Goal: Book appointment/travel/reservation

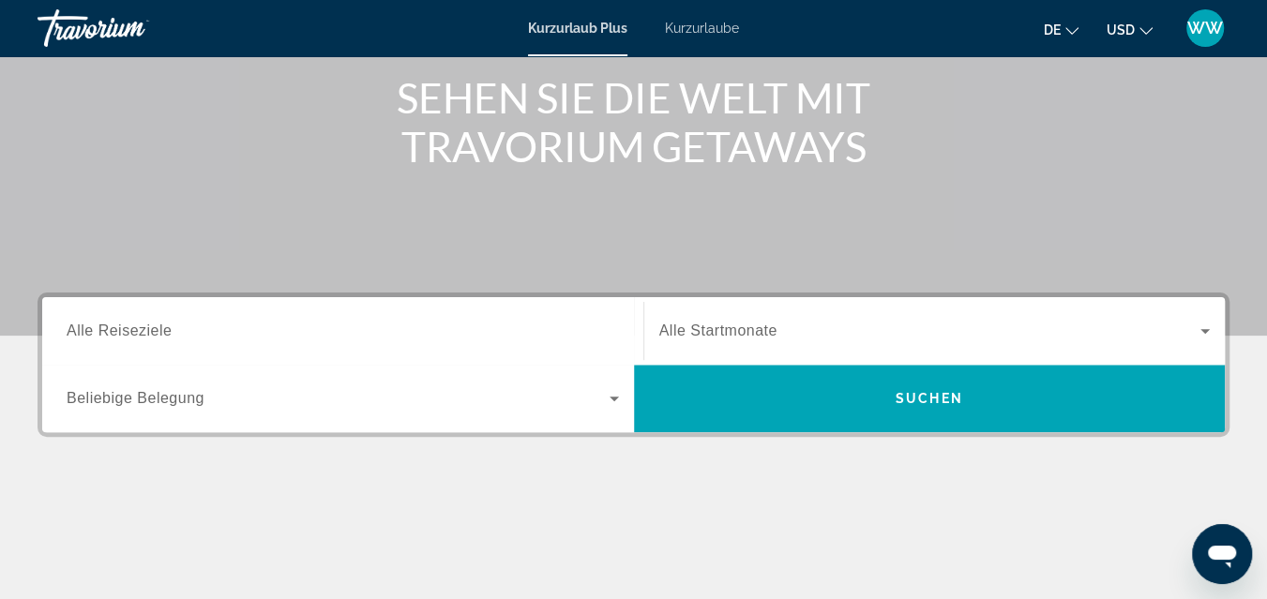
scroll to position [250, 0]
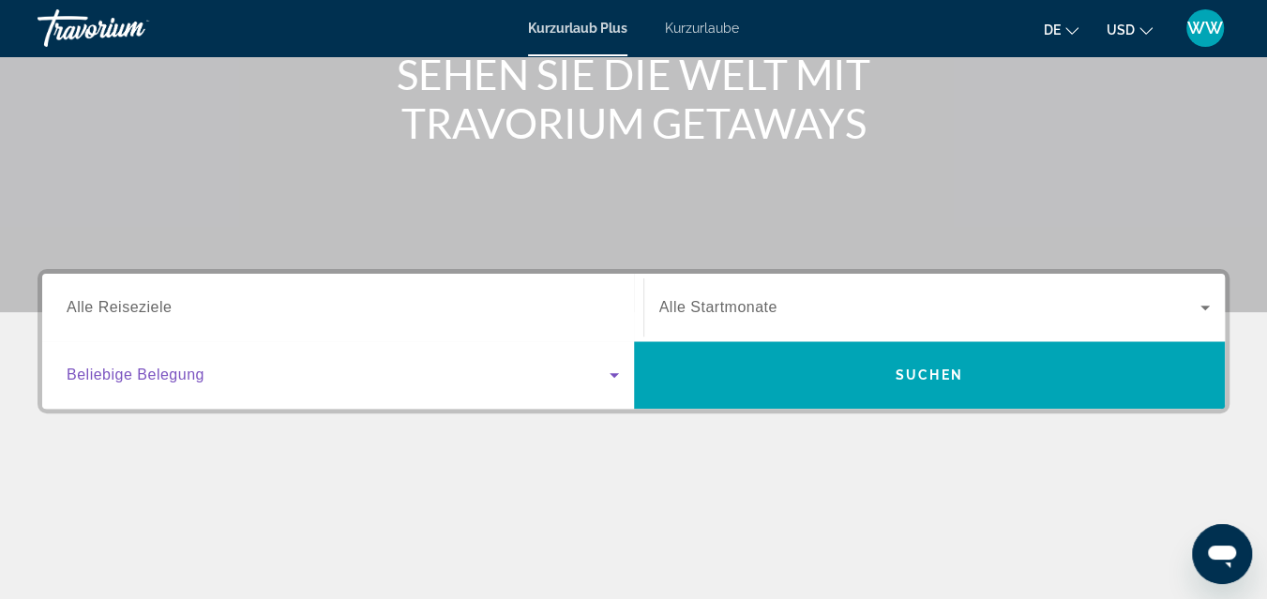
click at [612, 371] on icon "Such-Widget" at bounding box center [614, 375] width 23 height 23
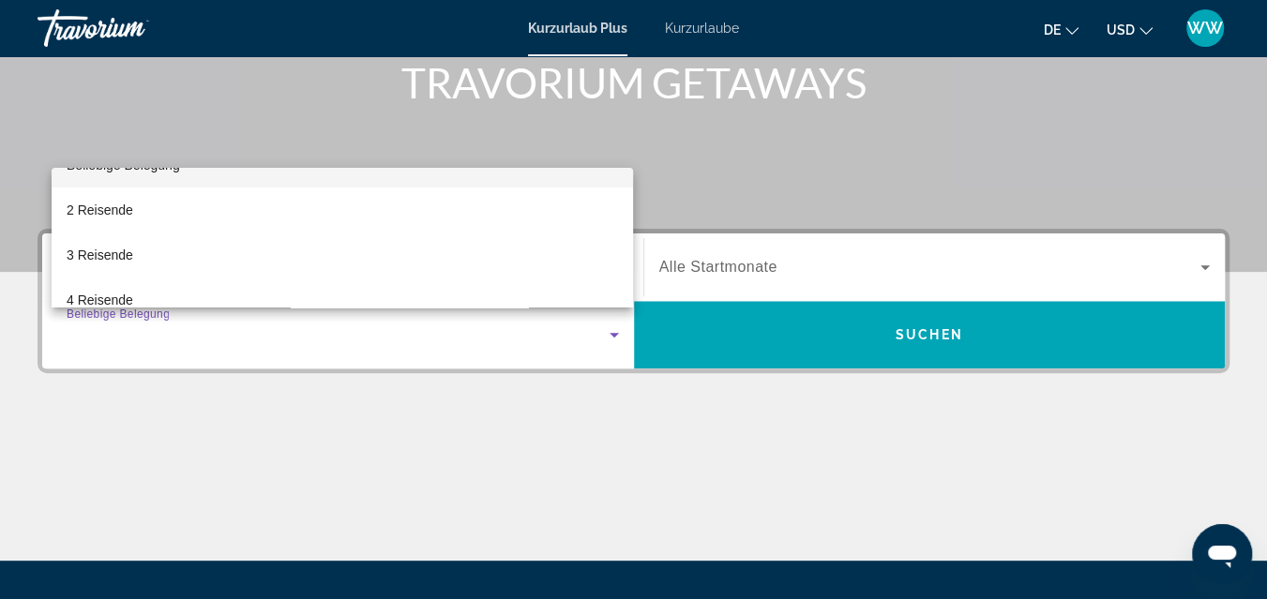
scroll to position [67, 0]
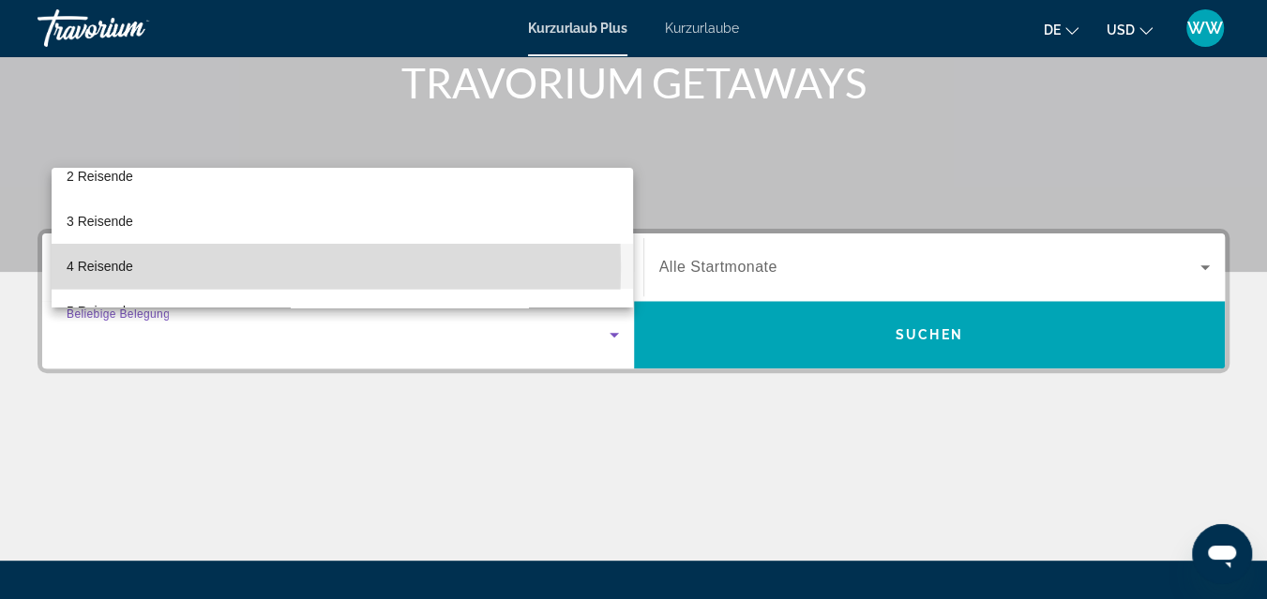
click at [93, 267] on font "4 Reisende" at bounding box center [100, 266] width 67 height 15
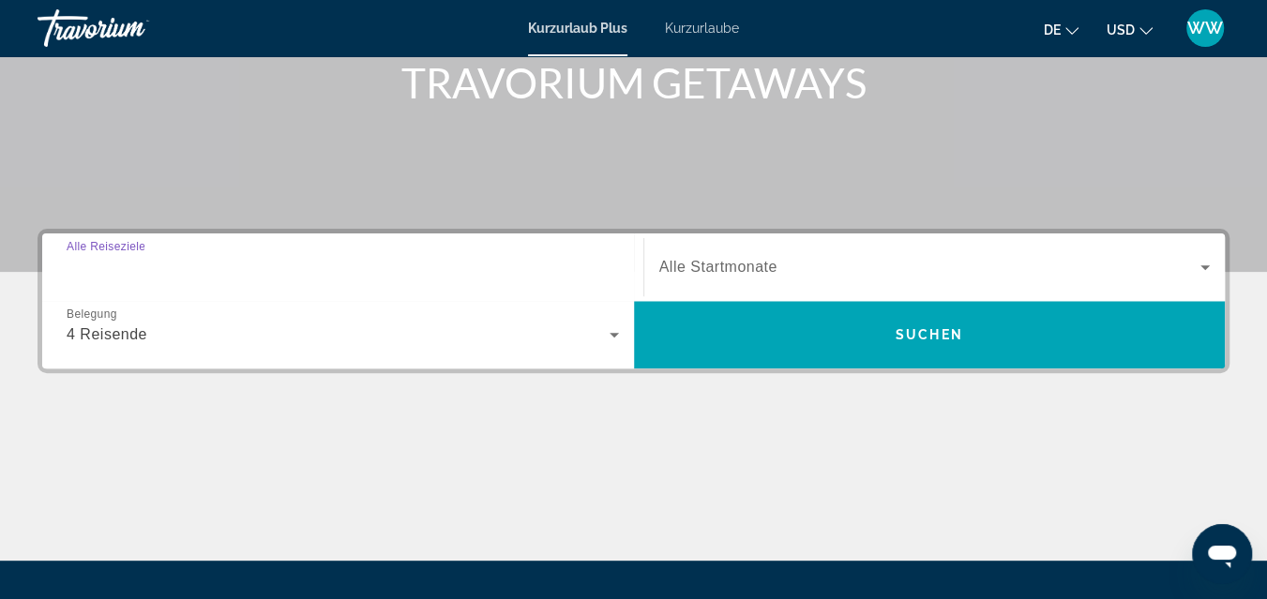
click at [472, 261] on input "Destination Alle Reiseziele" at bounding box center [343, 268] width 553 height 23
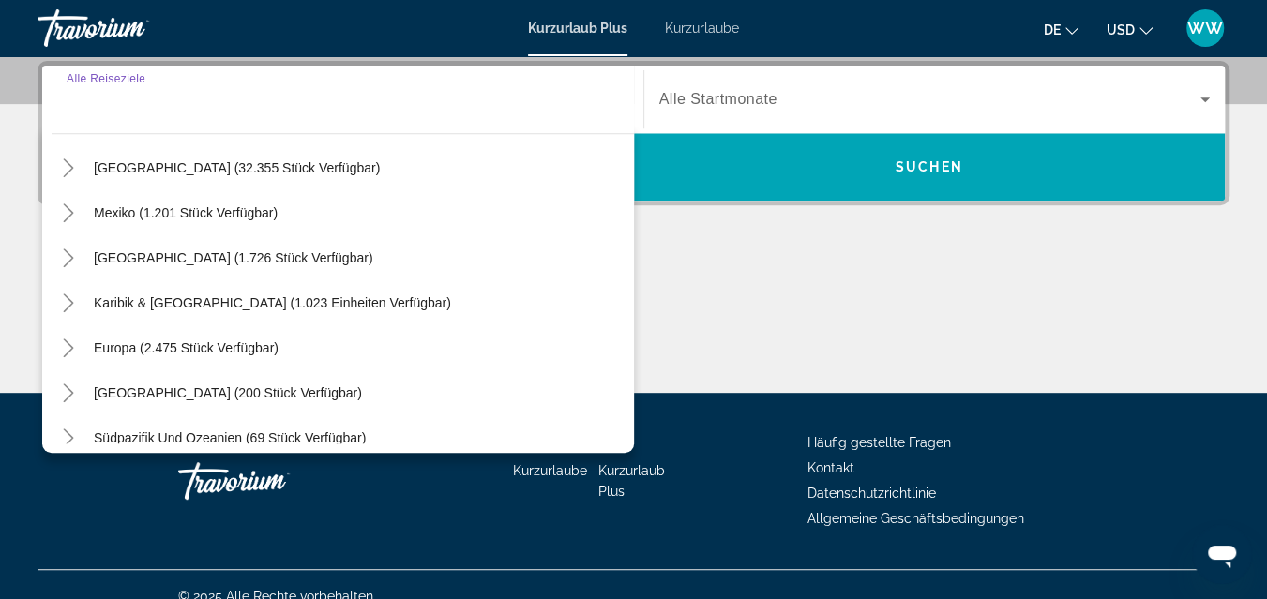
scroll to position [83, 0]
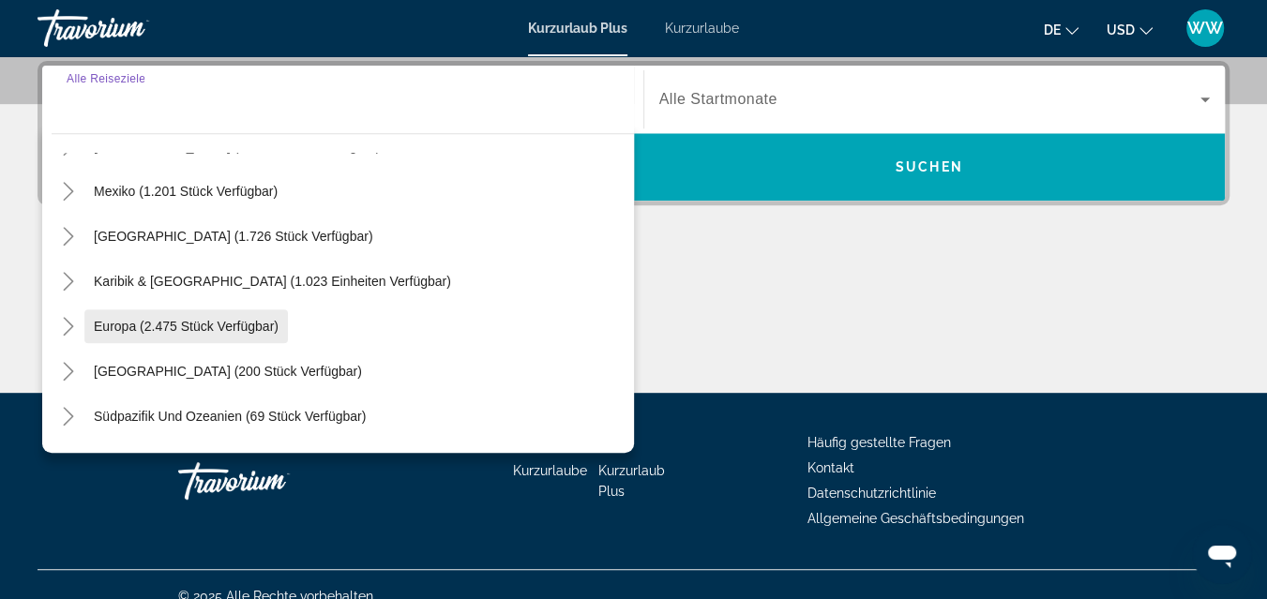
click at [124, 321] on span "Europa (2.475 Stück verfügbar)" at bounding box center [186, 326] width 185 height 15
type input "**********"
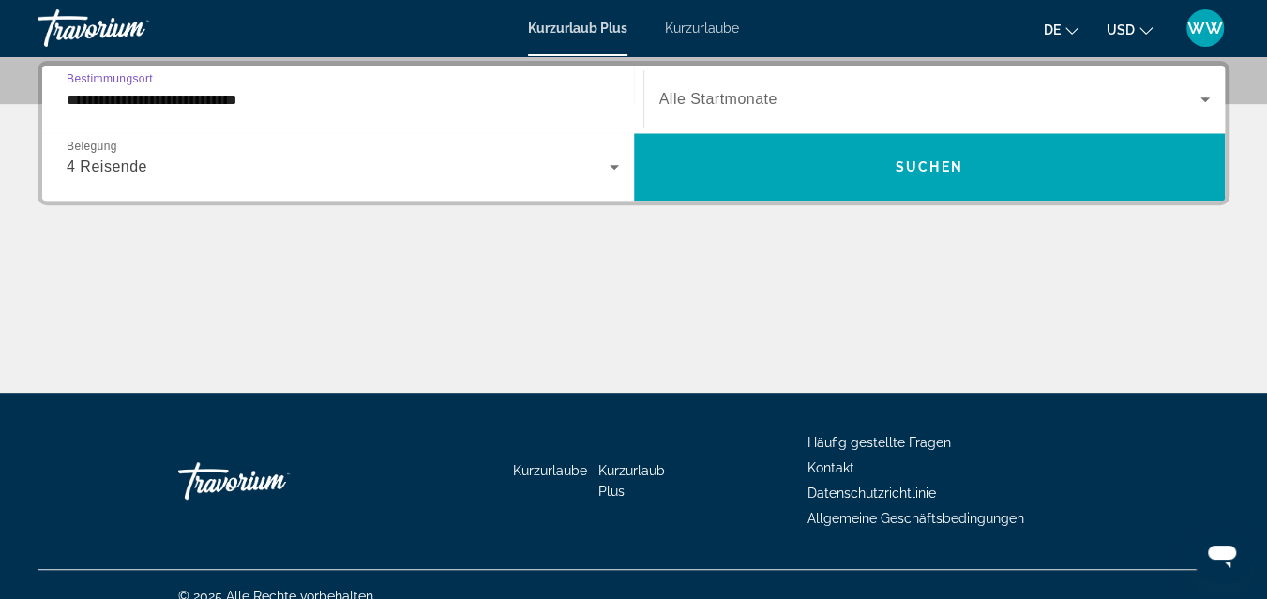
scroll to position [291, 0]
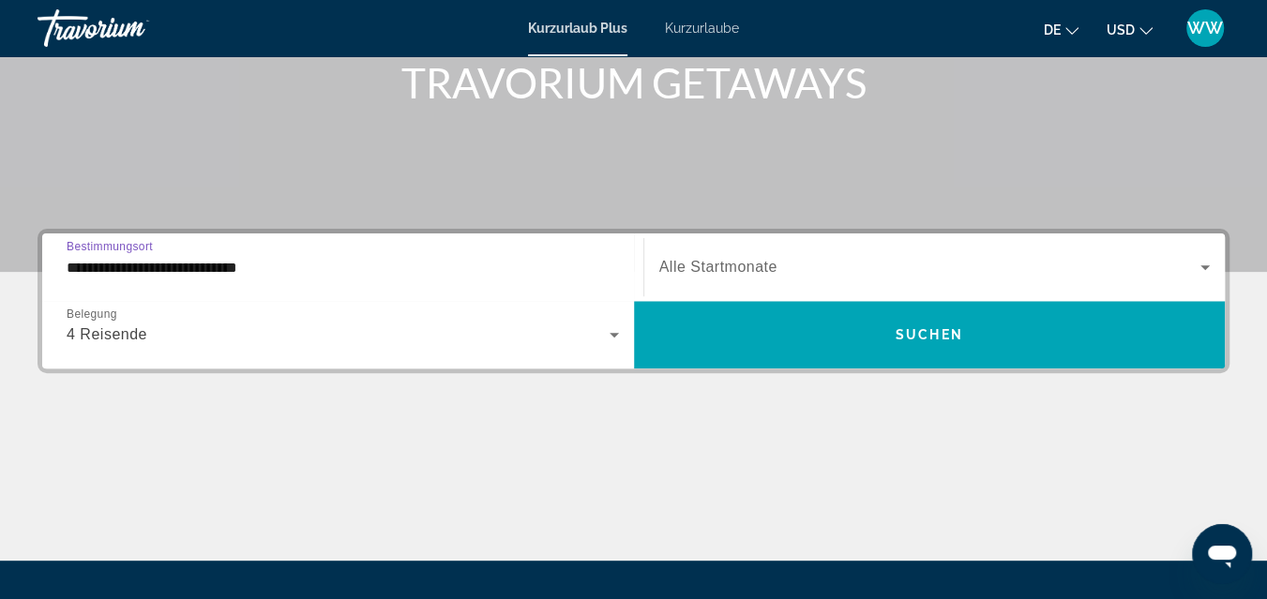
click at [814, 269] on span "Such-Widget" at bounding box center [930, 267] width 542 height 23
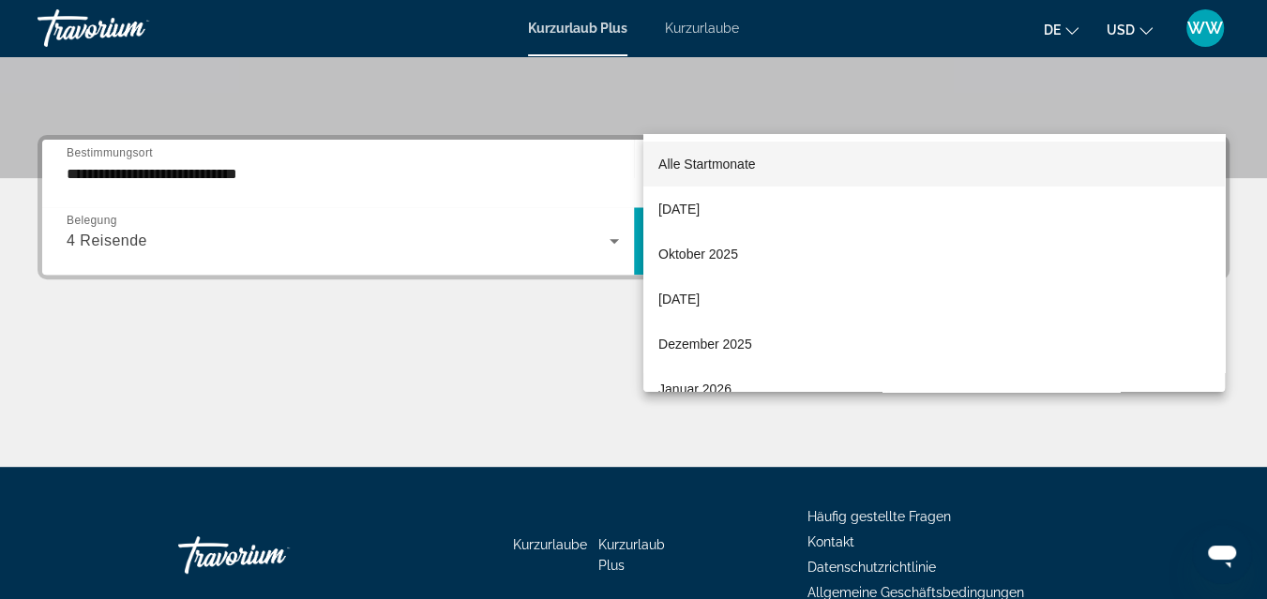
scroll to position [459, 0]
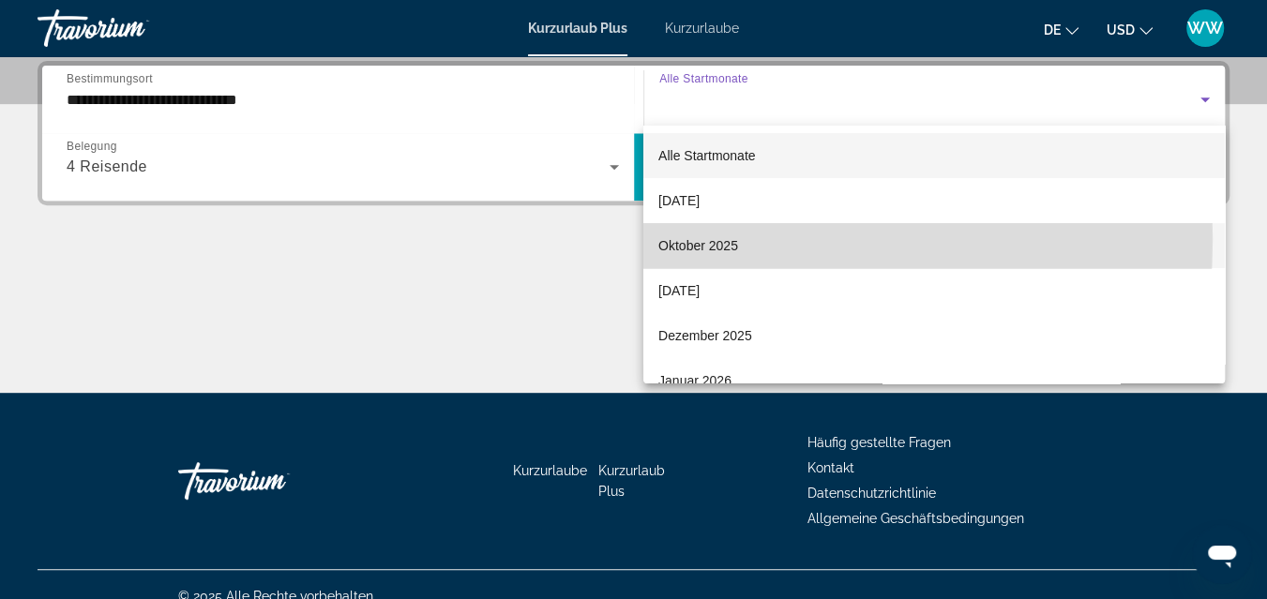
click at [688, 239] on font "Oktober 2025" at bounding box center [699, 245] width 80 height 15
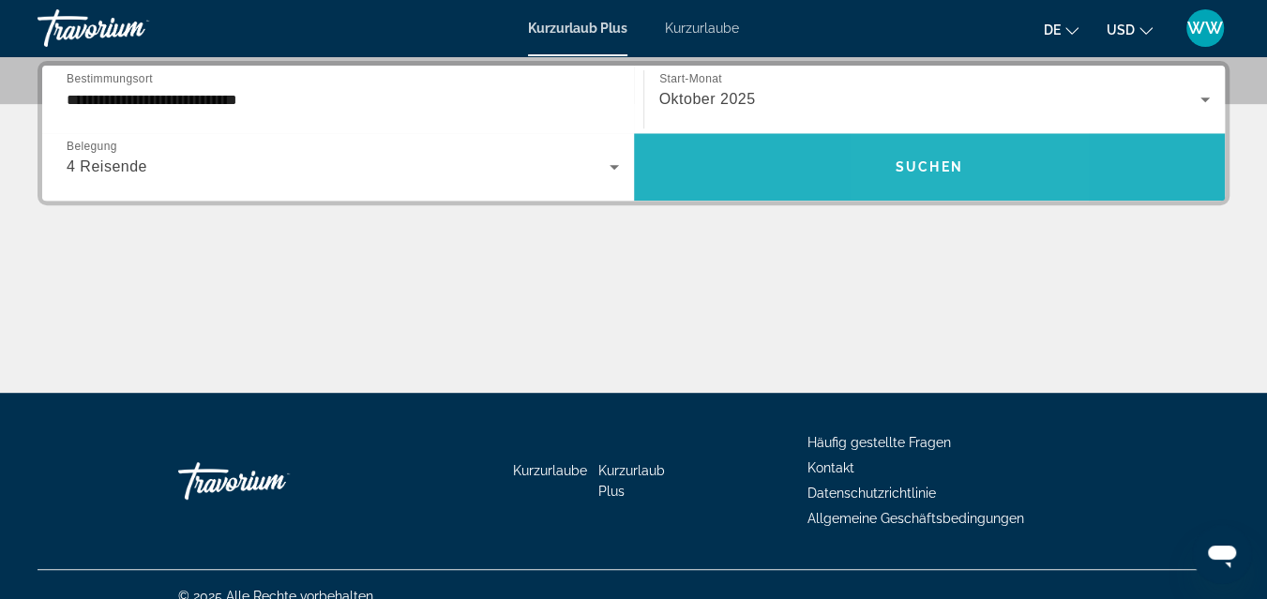
click at [919, 165] on span "Suchen" at bounding box center [930, 166] width 68 height 15
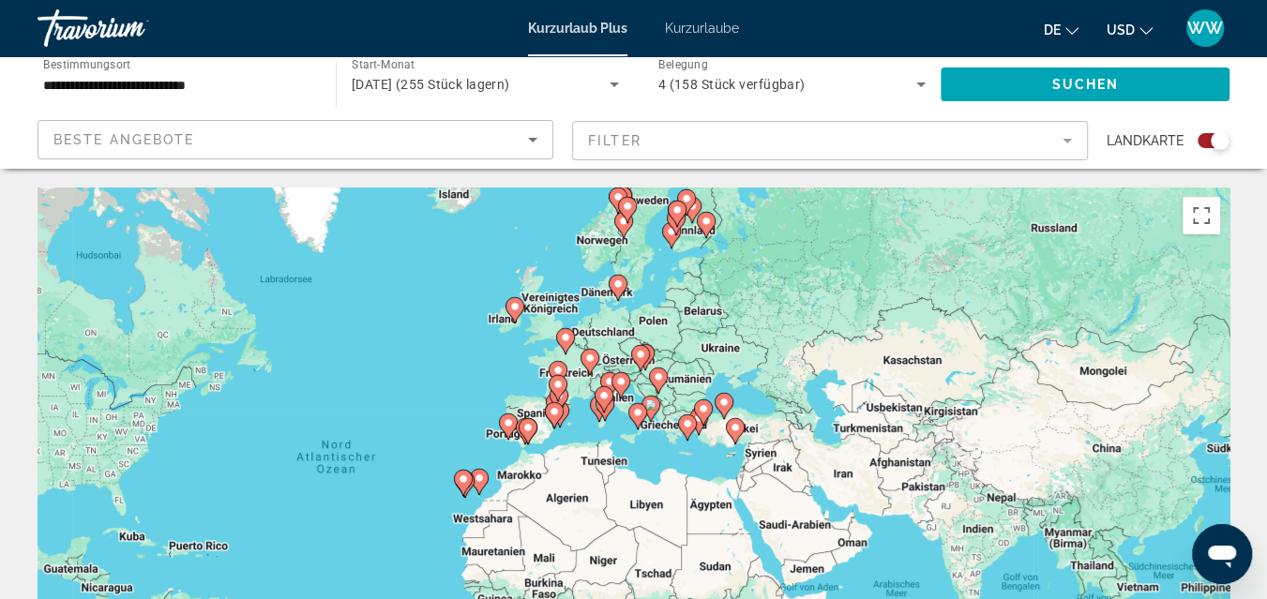
drag, startPoint x: 1041, startPoint y: 323, endPoint x: 795, endPoint y: 341, distance: 246.5
click at [795, 341] on div "Um den Modus zum Ziehen mit der Tastatur zu aktivieren, drückst du Alt + Eingab…" at bounding box center [634, 469] width 1192 height 563
click at [565, 338] on image "Hauptinhalt" at bounding box center [565, 337] width 11 height 11
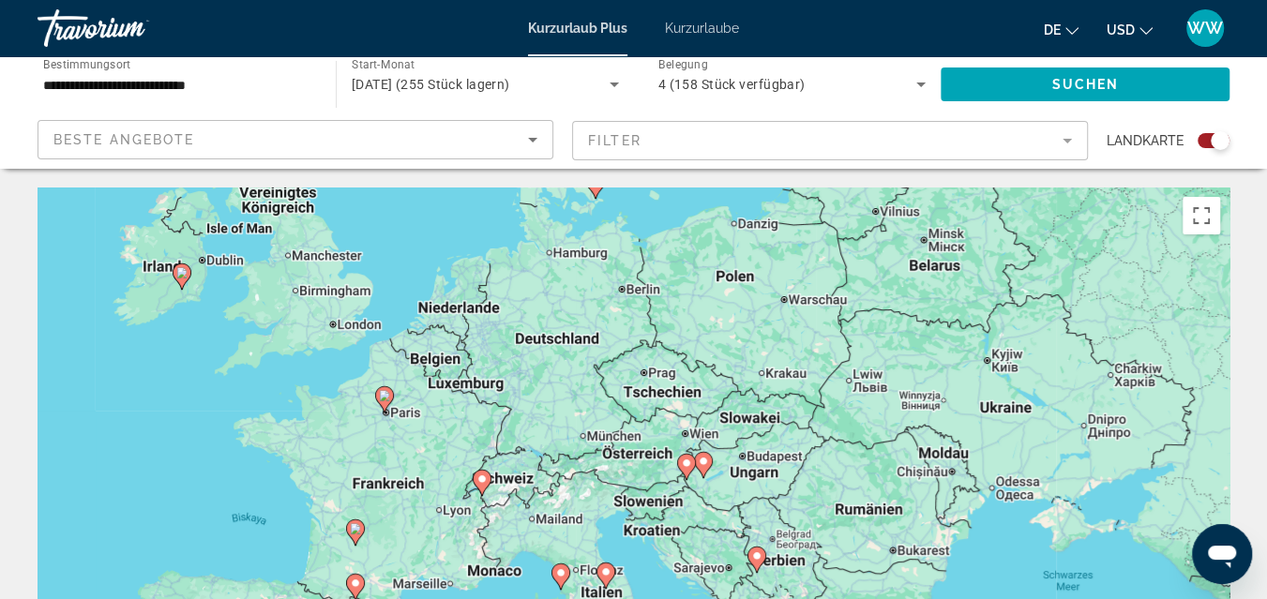
drag, startPoint x: 684, startPoint y: 481, endPoint x: 432, endPoint y: 424, distance: 258.8
click at [432, 424] on div "Um den Modus zum Ziehen mit der Tastatur zu aktivieren, drückst du Alt + Eingab…" at bounding box center [634, 469] width 1192 height 563
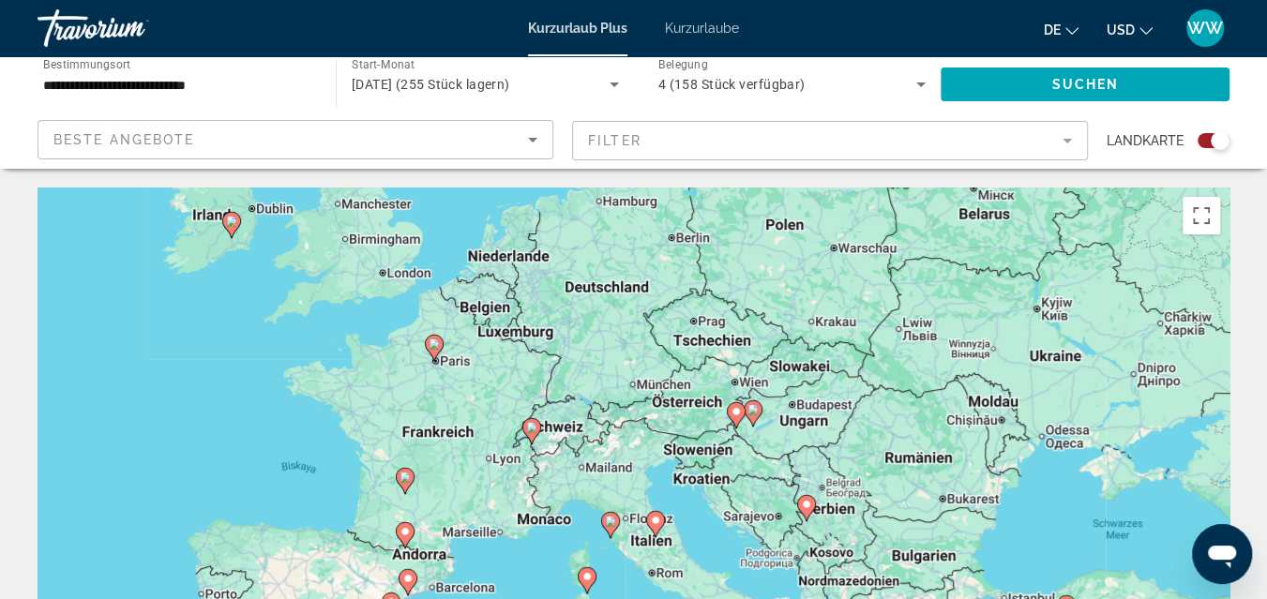
drag, startPoint x: 661, startPoint y: 471, endPoint x: 706, endPoint y: 405, distance: 79.6
click at [706, 405] on div "Um den Modus zum Ziehen mit der Tastatur zu aktivieren, drückst du Alt + Eingab…" at bounding box center [634, 469] width 1192 height 563
click at [532, 427] on image "Hauptinhalt" at bounding box center [531, 427] width 11 height 11
type input "**********"
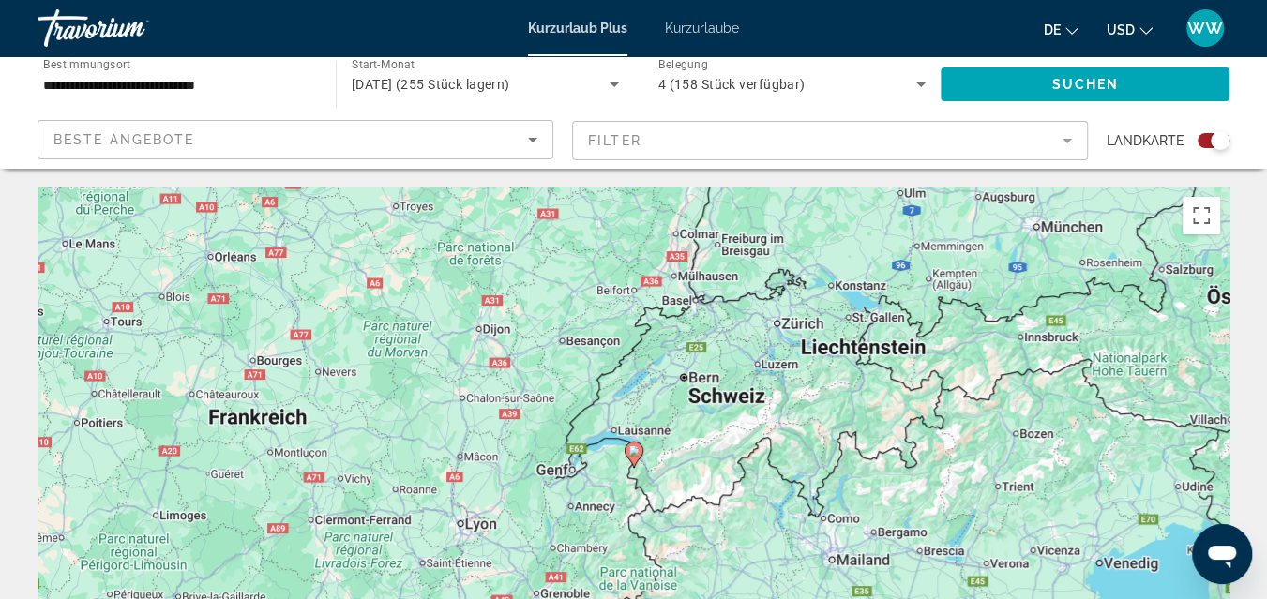
click at [633, 451] on image "Hauptinhalt" at bounding box center [634, 451] width 11 height 11
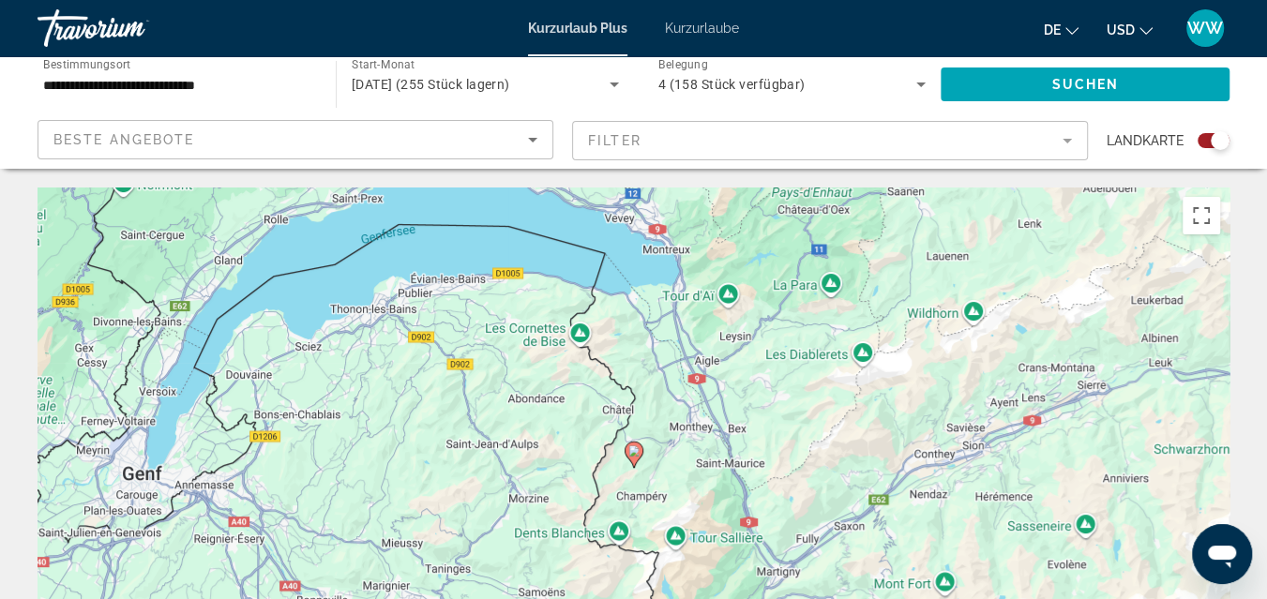
click at [633, 451] on image "Hauptinhalt" at bounding box center [634, 451] width 11 height 11
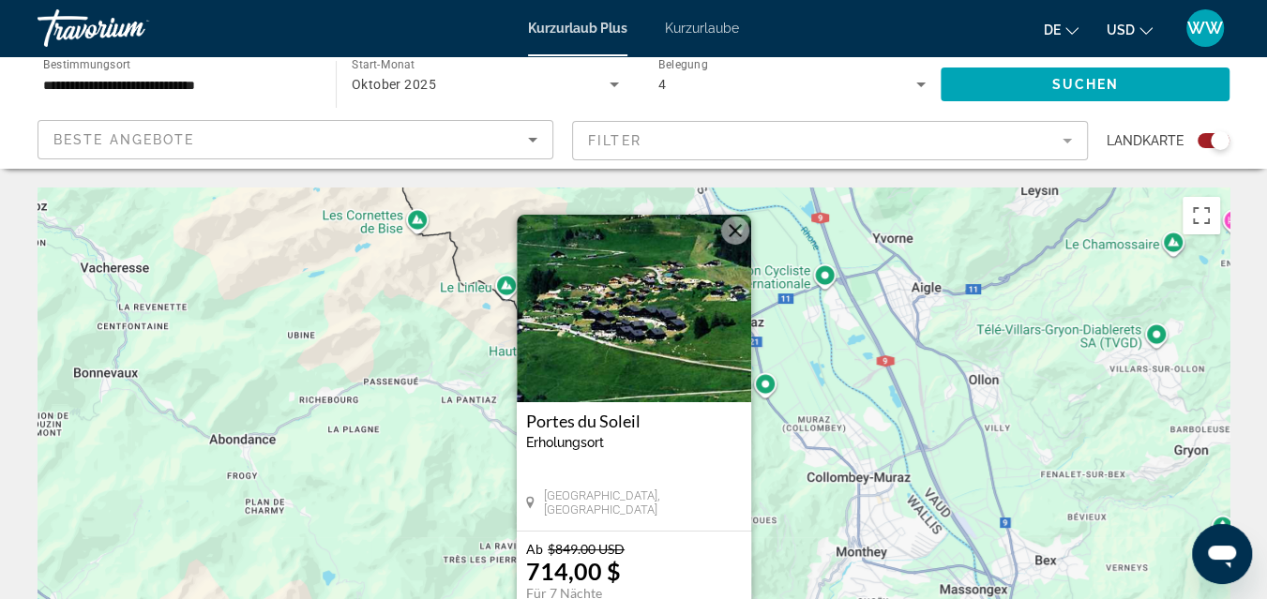
scroll to position [83, 0]
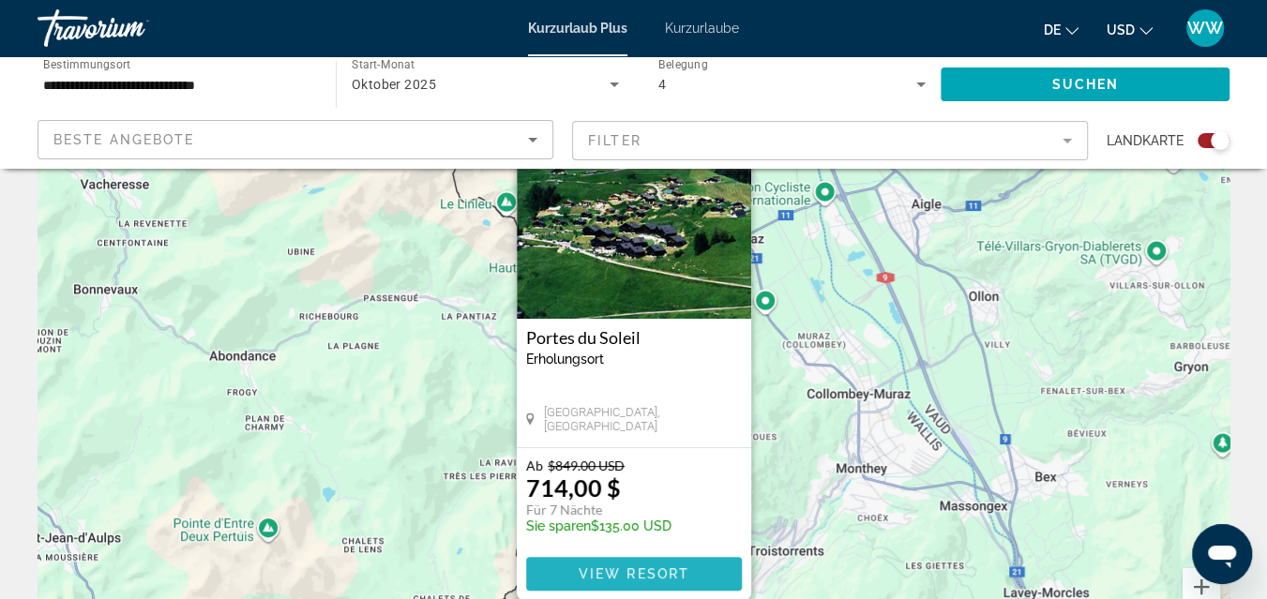
click at [632, 572] on span "View Resort" at bounding box center [633, 574] width 111 height 15
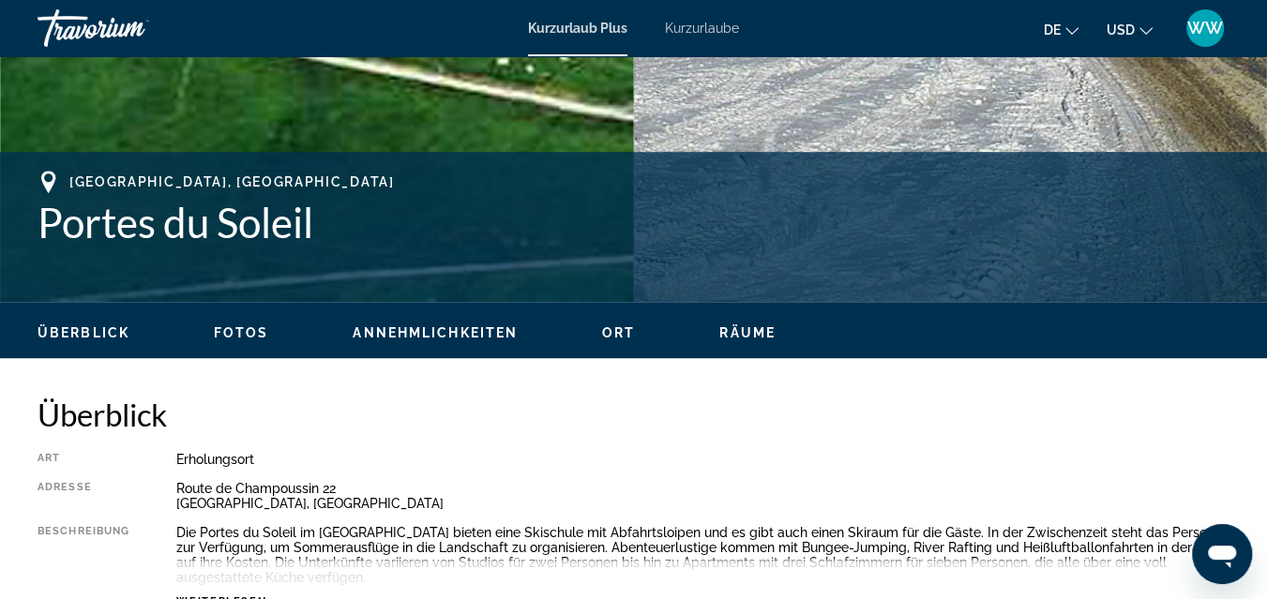
scroll to position [586, 0]
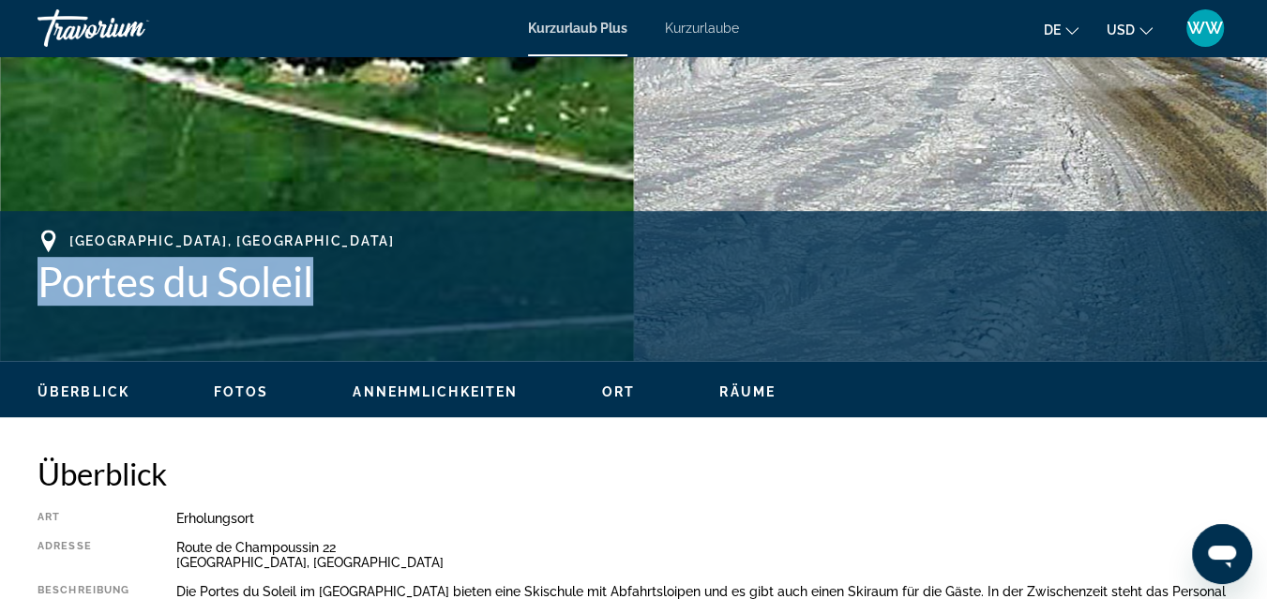
drag, startPoint x: 335, startPoint y: 288, endPoint x: 42, endPoint y: 281, distance: 292.8
click at [42, 281] on h1 "Portes du Soleil" at bounding box center [634, 281] width 1192 height 49
copy h1 "Portes du Soleil"
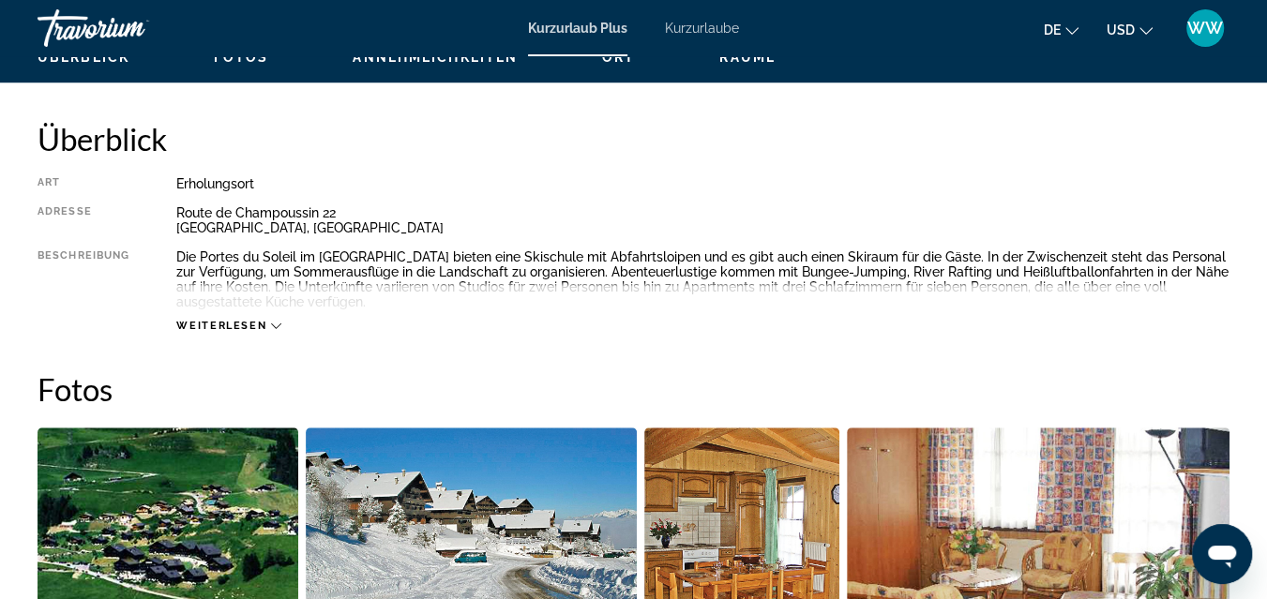
scroll to position [502, 0]
